Goal: Task Accomplishment & Management: Manage account settings

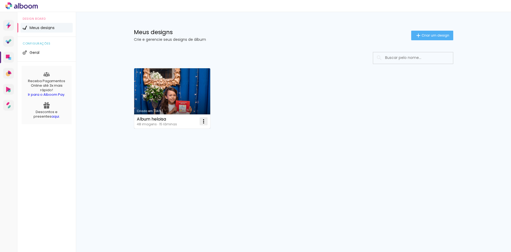
click at [204, 121] on iron-icon at bounding box center [203, 121] width 6 height 6
click at [177, 158] on span "Excluir" at bounding box center [173, 156] width 11 height 4
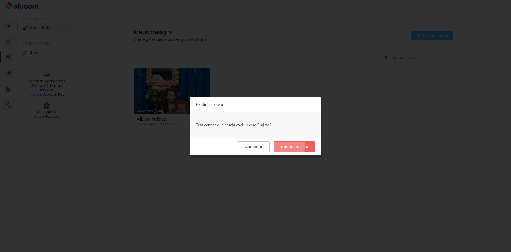
click at [0, 0] on slot "Tenho certeza" at bounding box center [0, 0] width 0 height 0
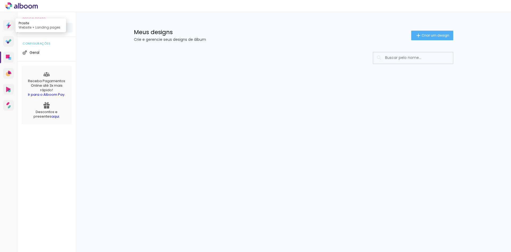
click at [12, 26] on link "Prosite Website + Landing pages" at bounding box center [8, 25] width 11 height 11
